Goal: Check status: Check status

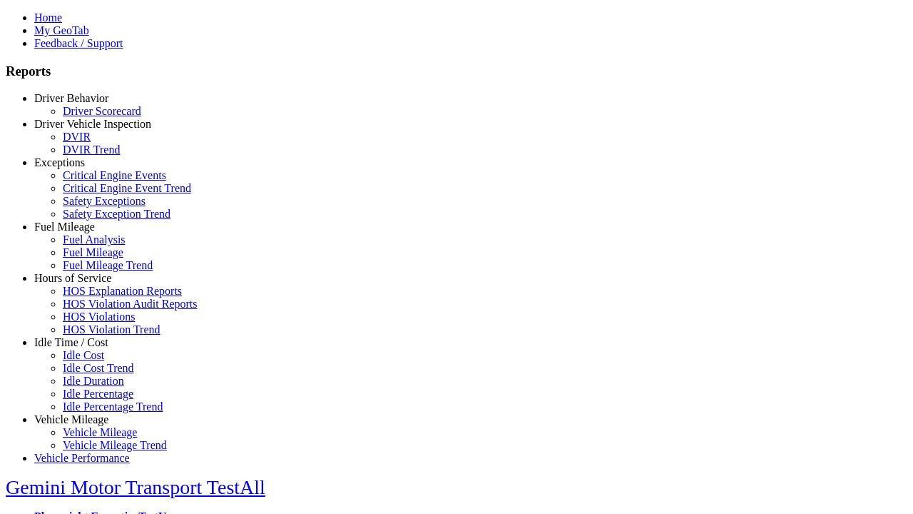
click at [82, 284] on link "Hours of Service" at bounding box center [72, 278] width 77 height 12
click at [93, 297] on link "HOS Explanation Reports" at bounding box center [122, 291] width 119 height 12
type input "**********"
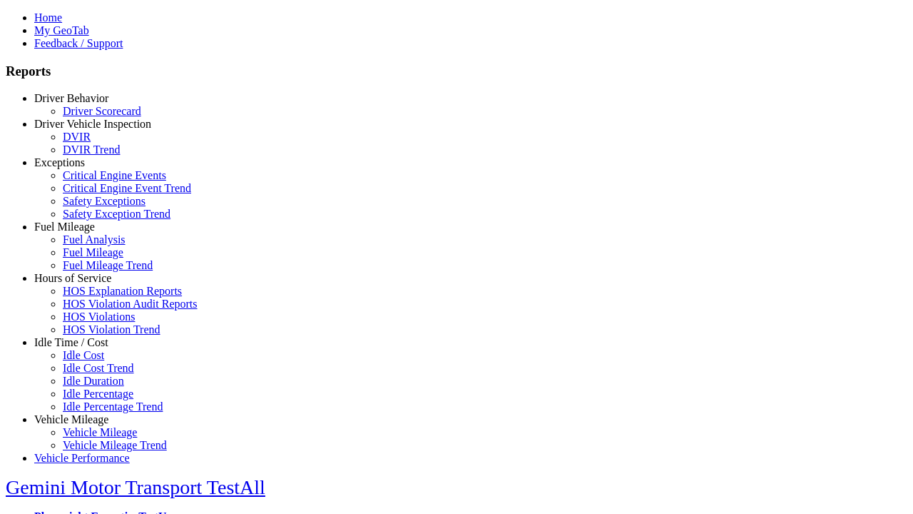
type input "*********"
